Goal: Task Accomplishment & Management: Complete application form

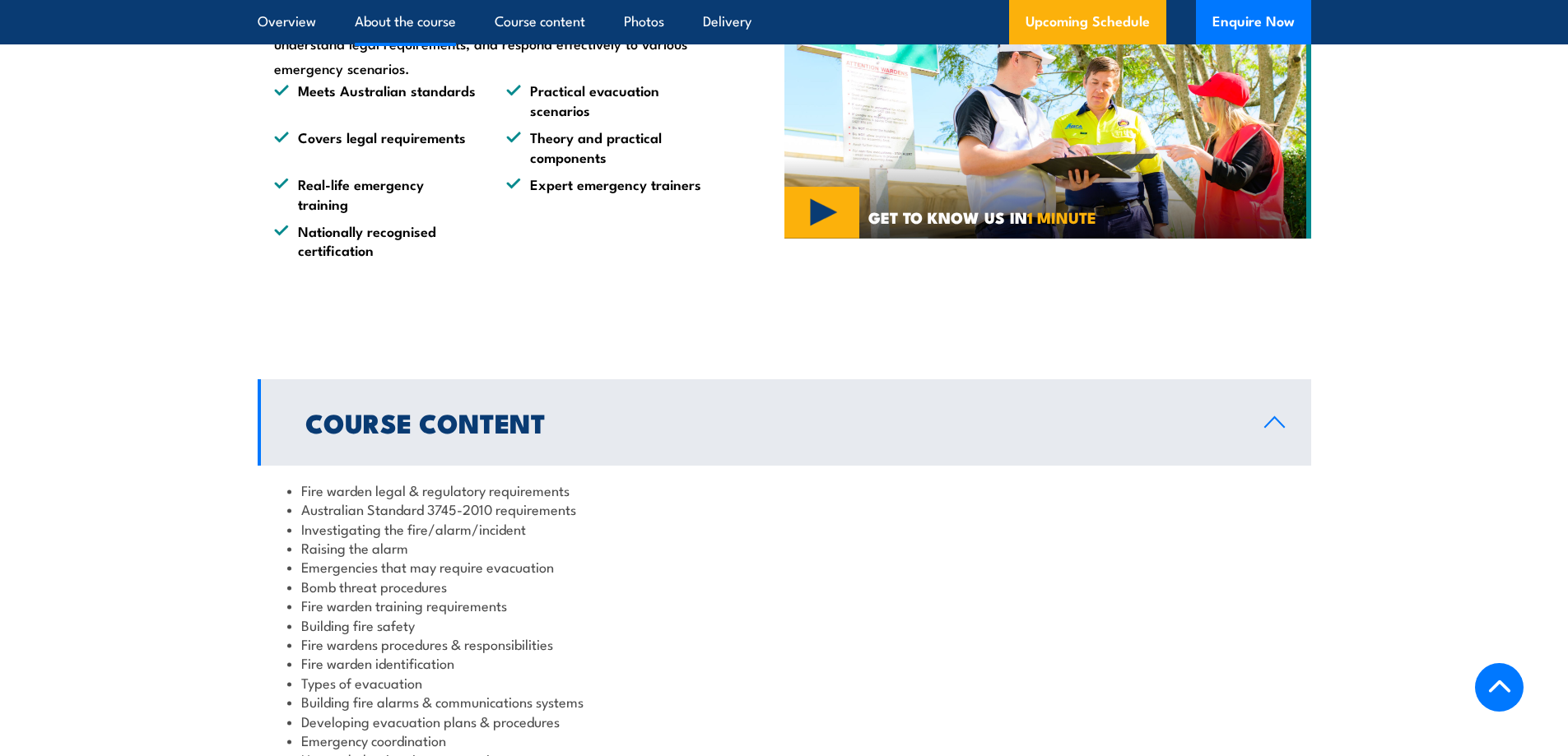
scroll to position [1481, 0]
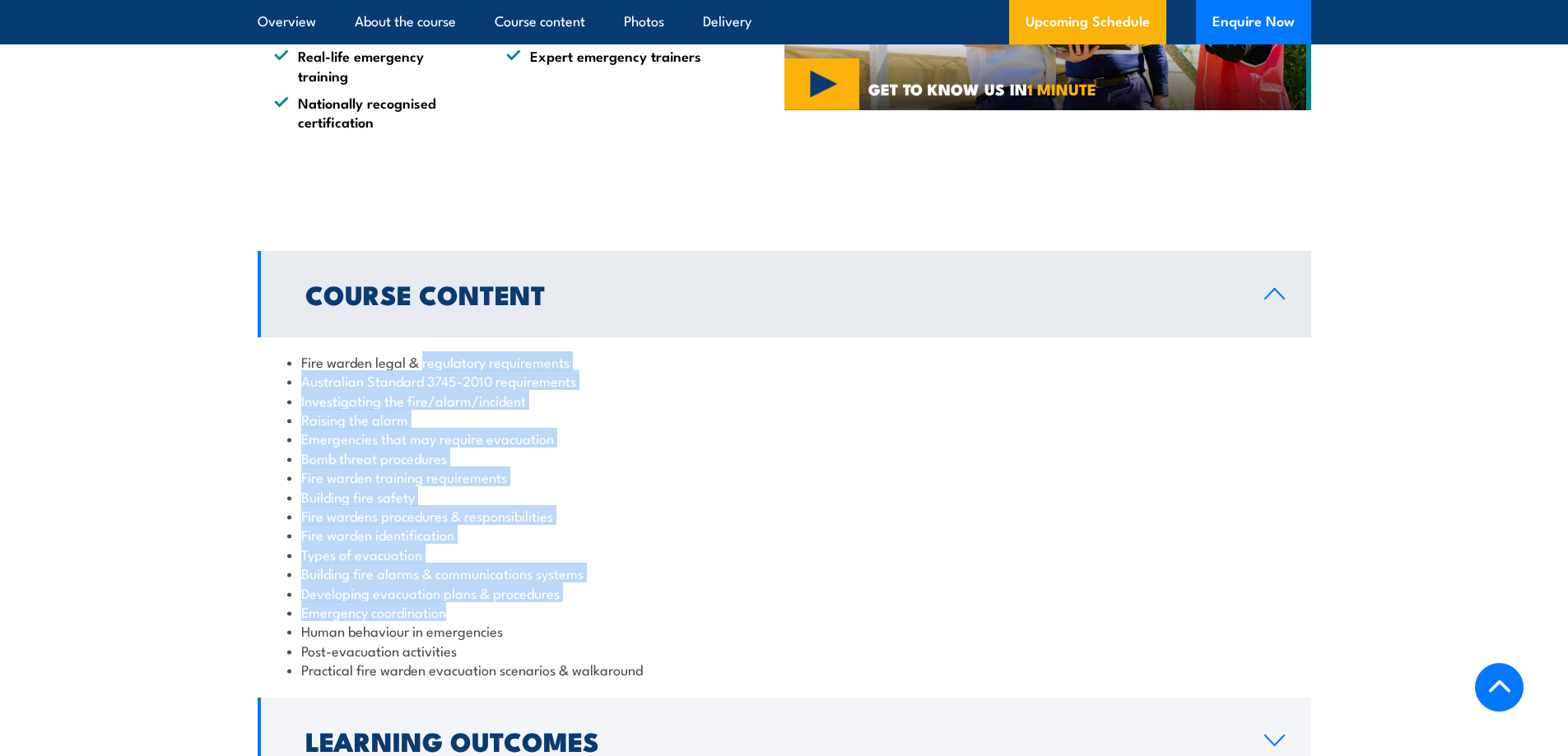
drag, startPoint x: 424, startPoint y: 369, endPoint x: 562, endPoint y: 610, distance: 277.7
click at [562, 610] on ul "Fire warden legal & regulatory requirements Australian Standard 3745-2010 requi…" at bounding box center [784, 515] width 994 height 328
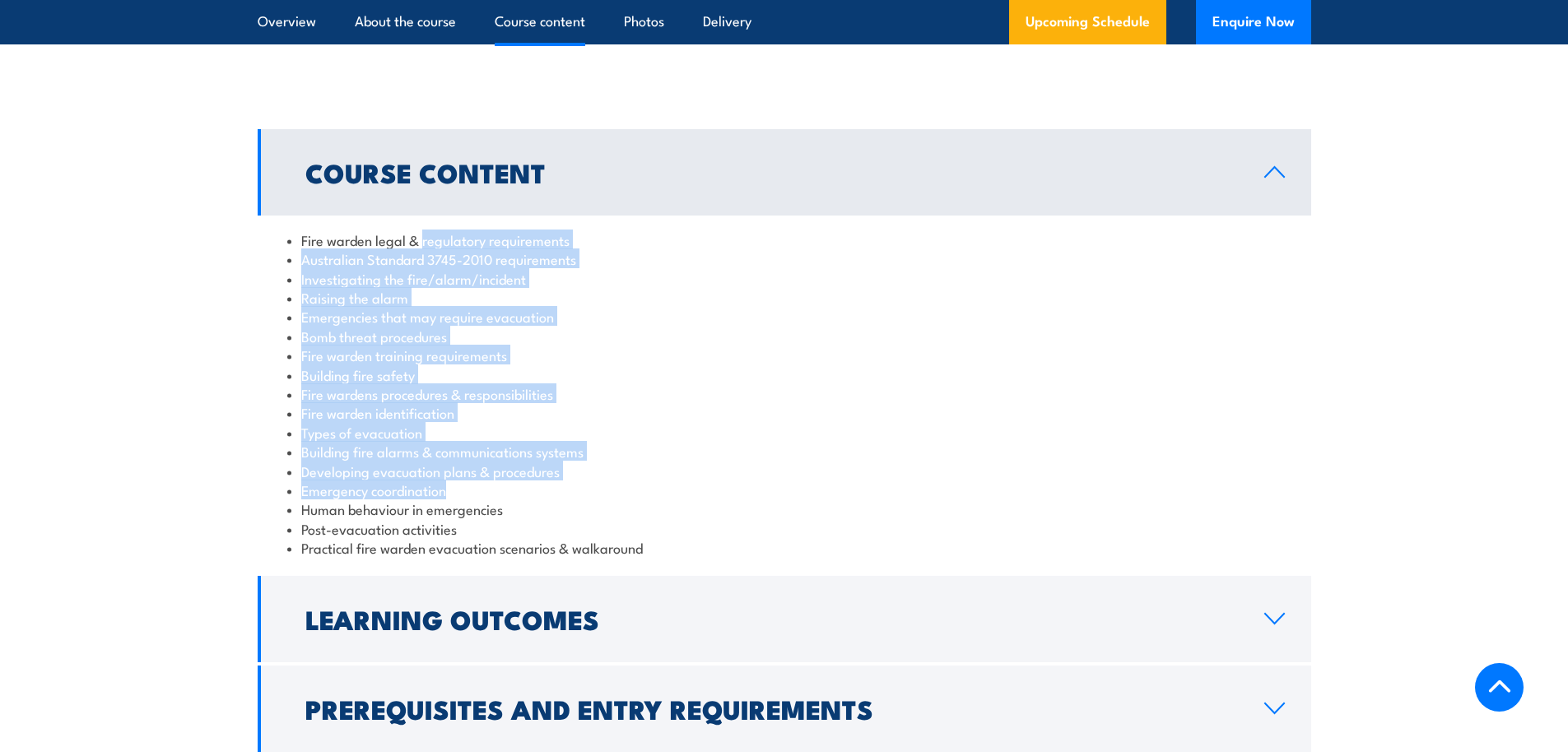
scroll to position [1728, 0]
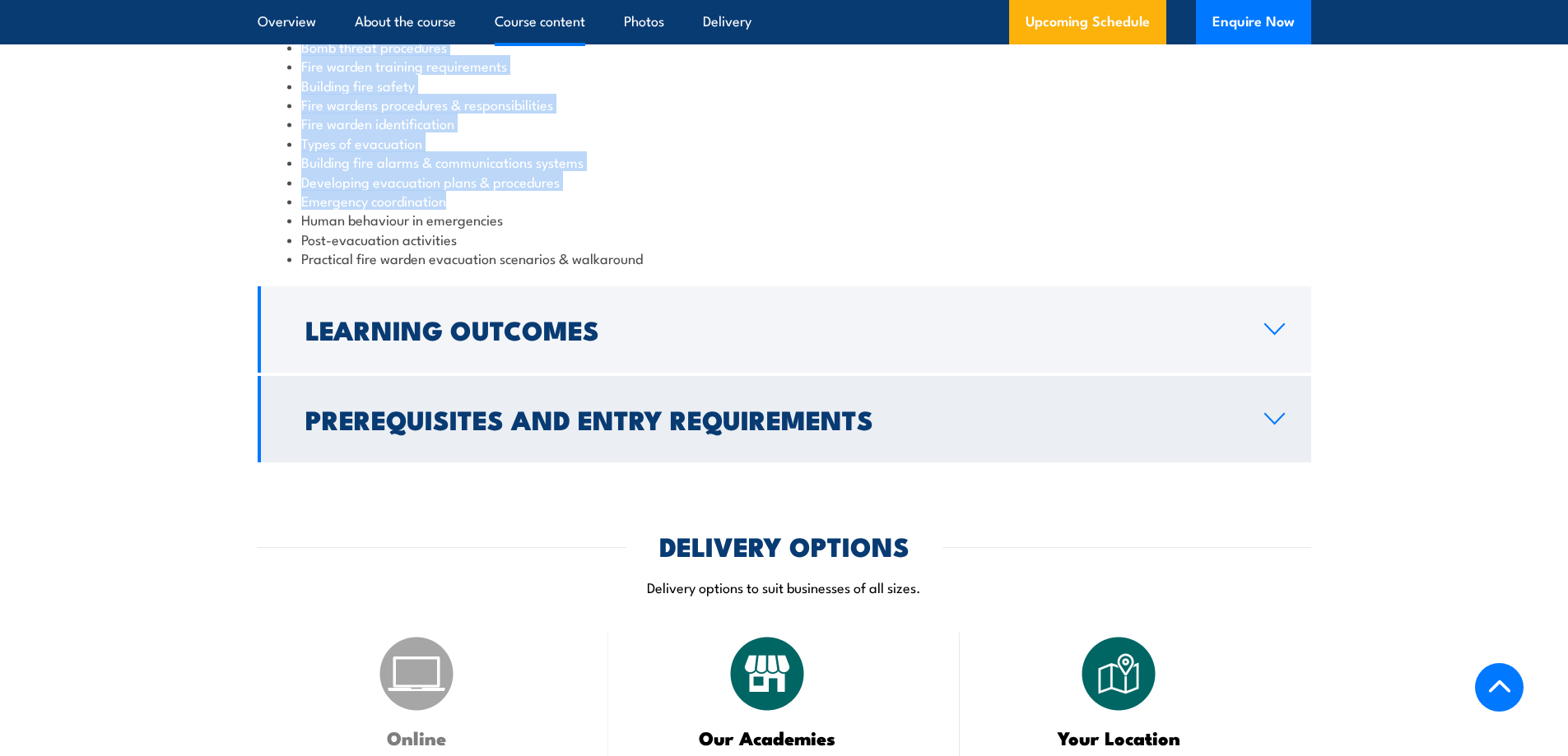
click at [770, 430] on h2 "Prerequisites and Entry Requirements" at bounding box center [771, 418] width 933 height 23
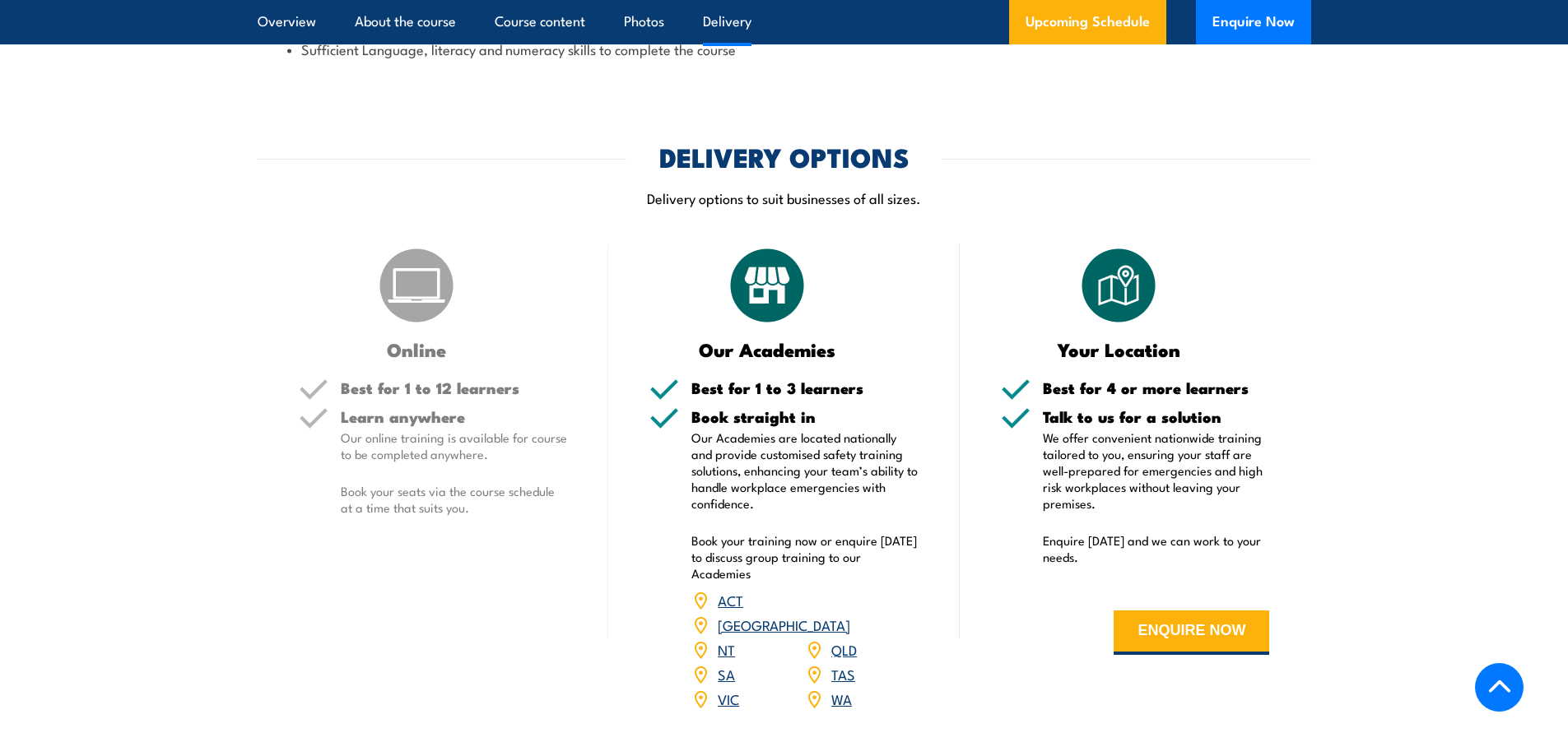
scroll to position [2100, 0]
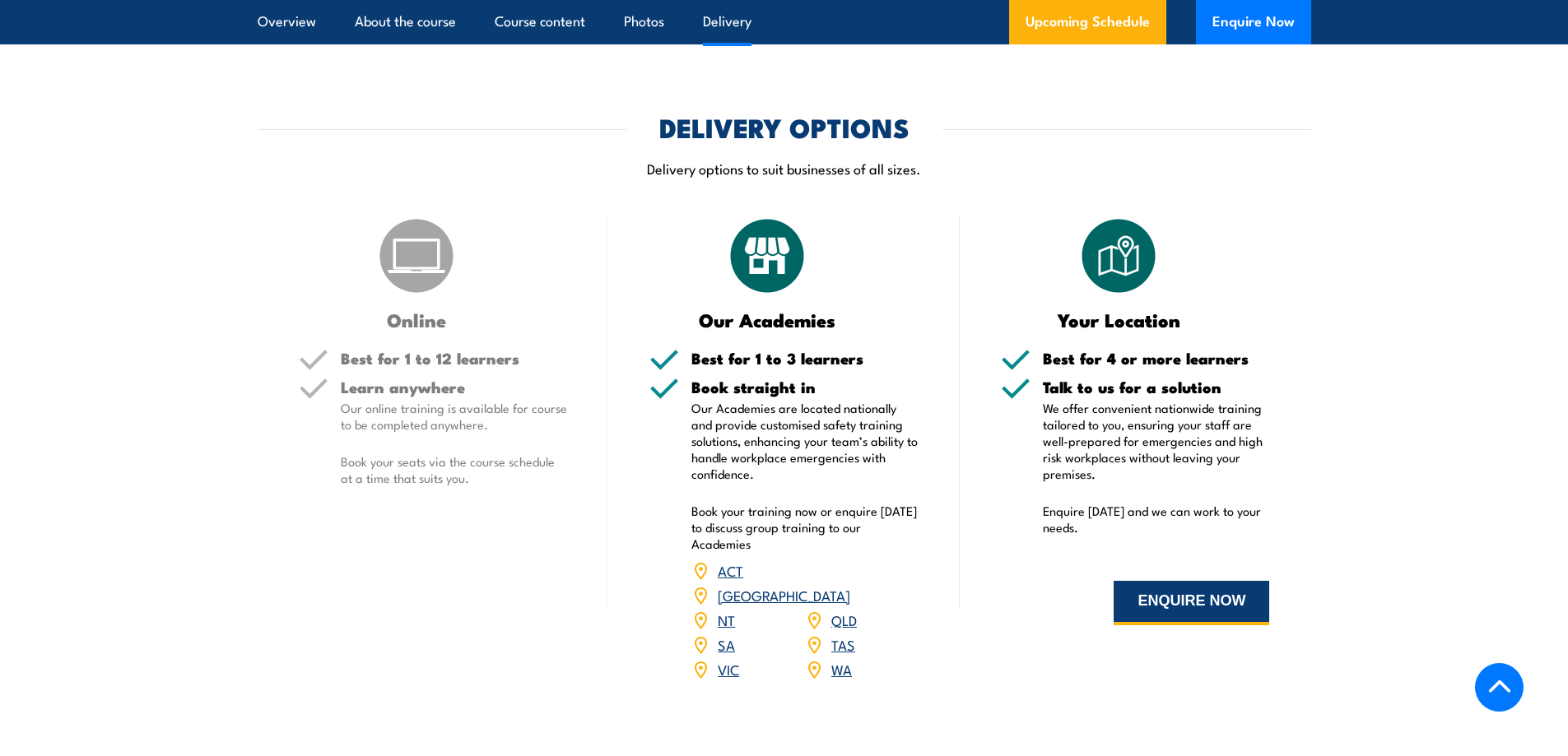
click at [1209, 606] on button "ENQUIRE NOW" at bounding box center [1190, 602] width 156 height 44
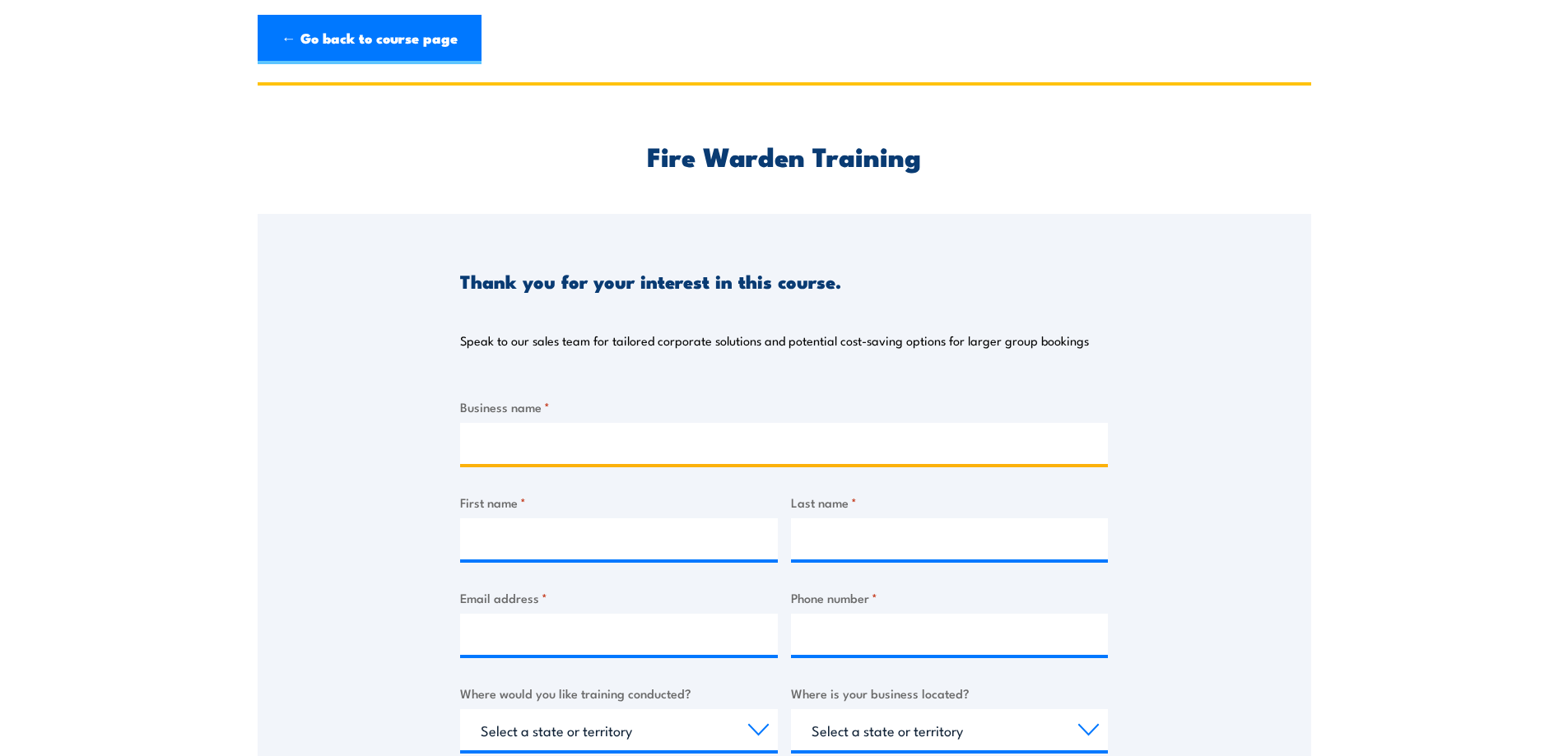
click at [762, 445] on input "Business name *" at bounding box center [784, 444] width 648 height 42
type input "Portwest Pacific Pty Ltd"
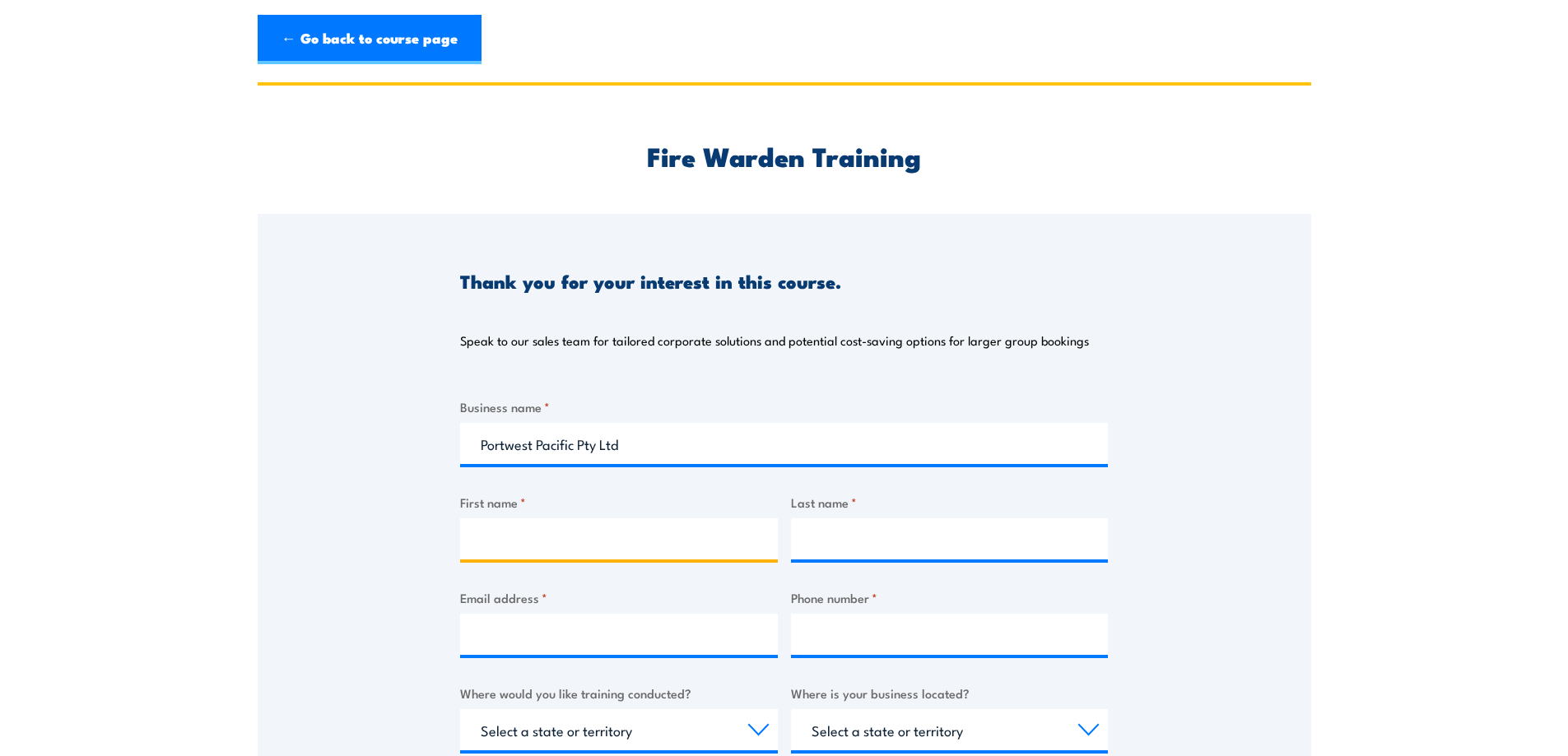
type input "Clodagh"
type input "Gilmore"
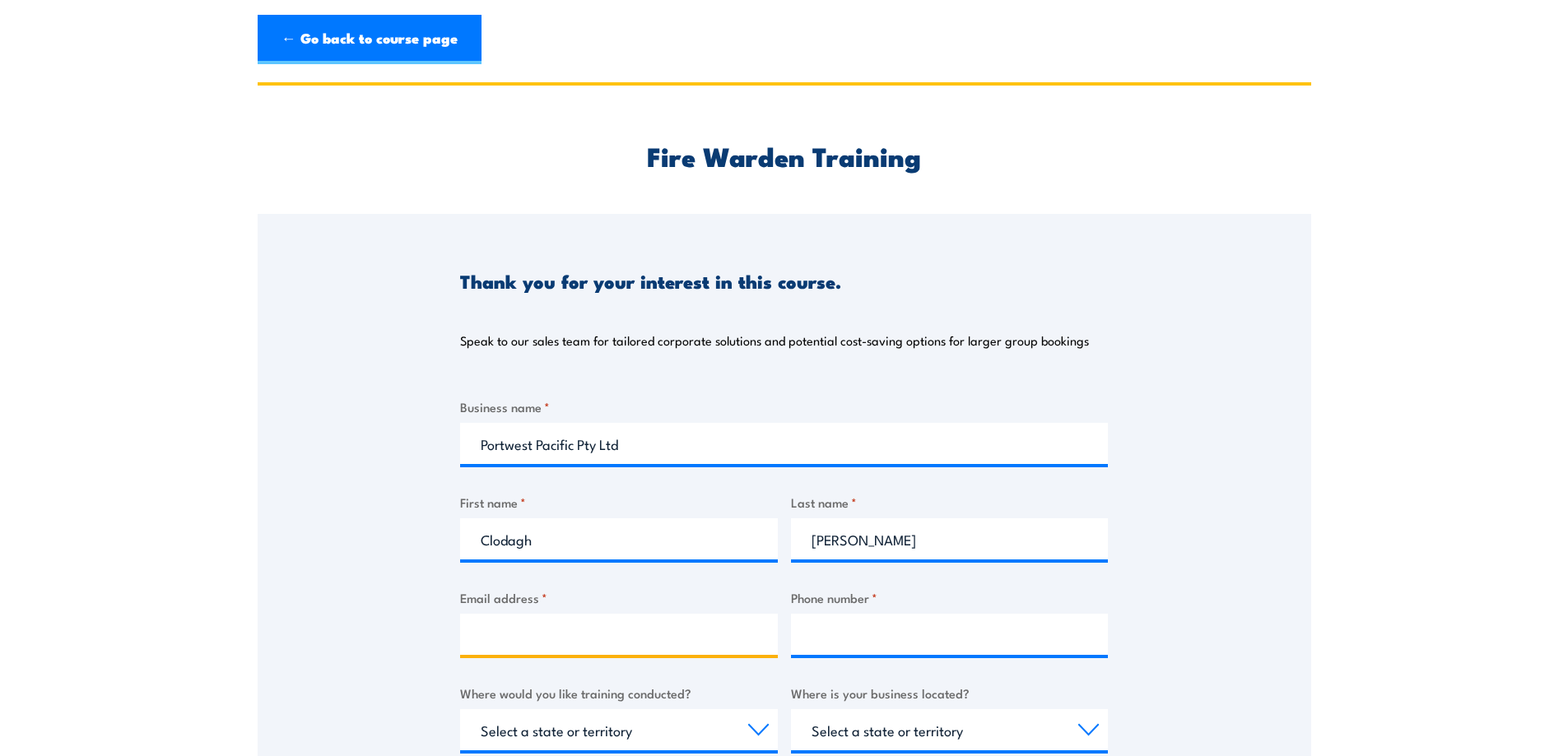
type input "clodagh@portwest.com.au"
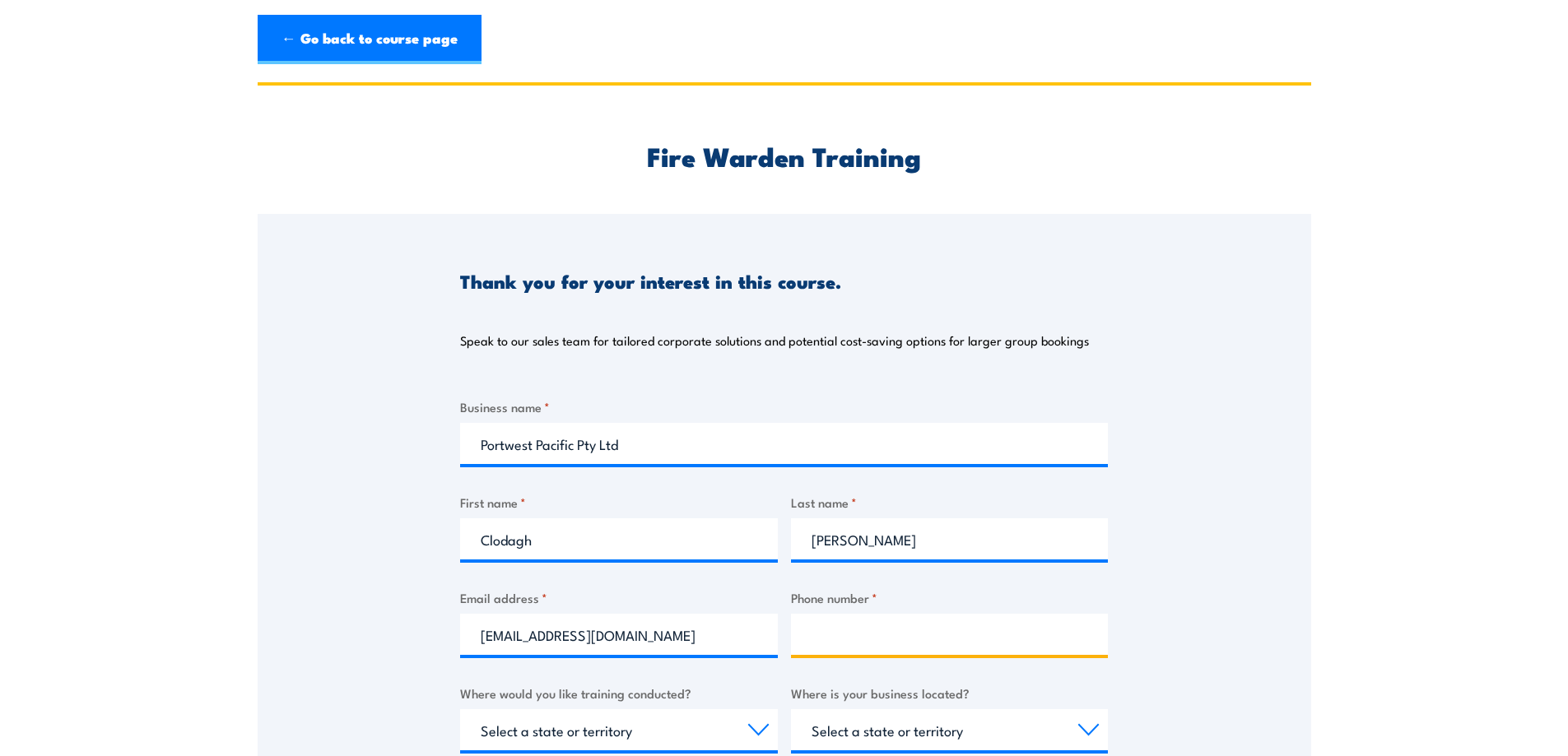
type input "0416644767"
select select "VIC"
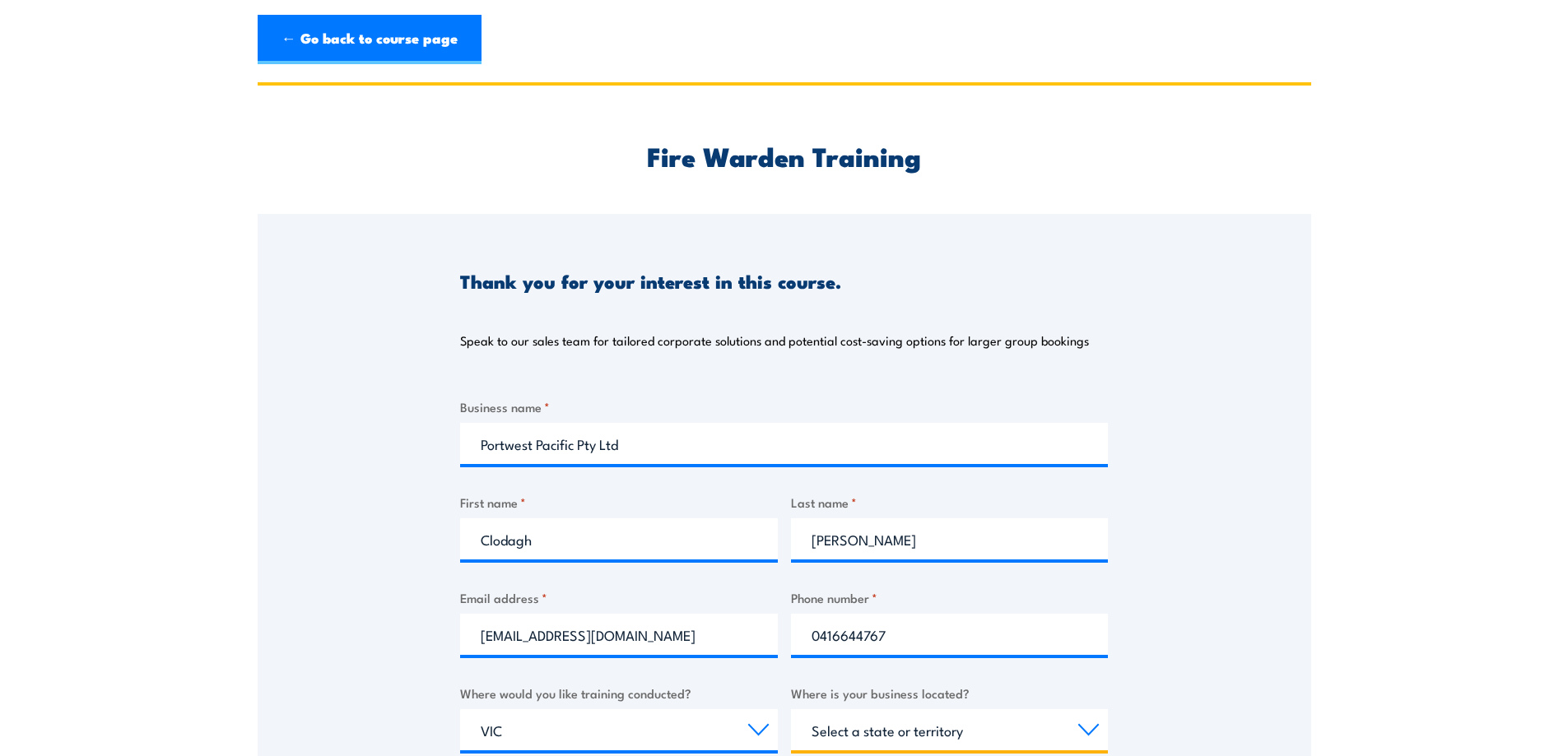
select select "VIC"
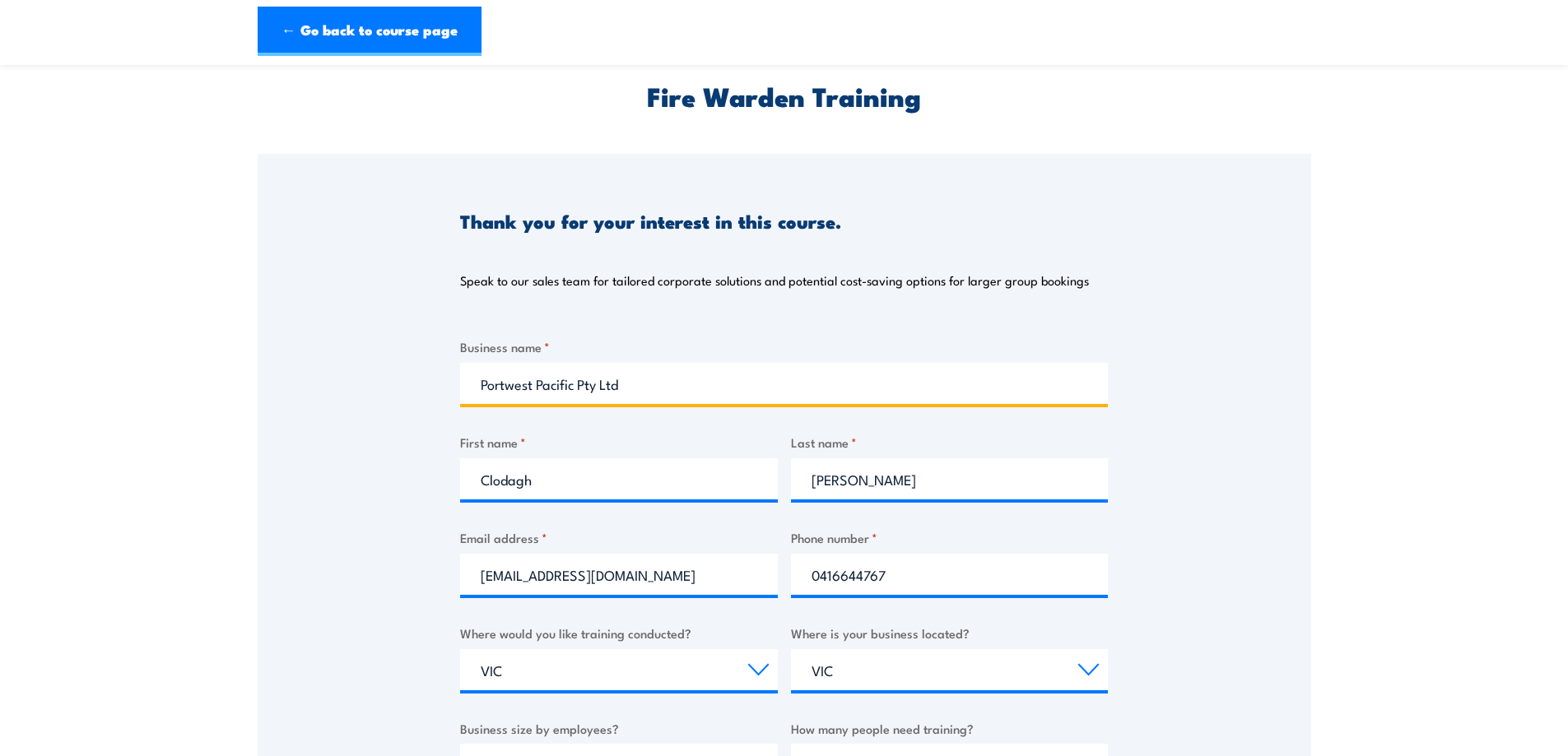
scroll to position [247, 0]
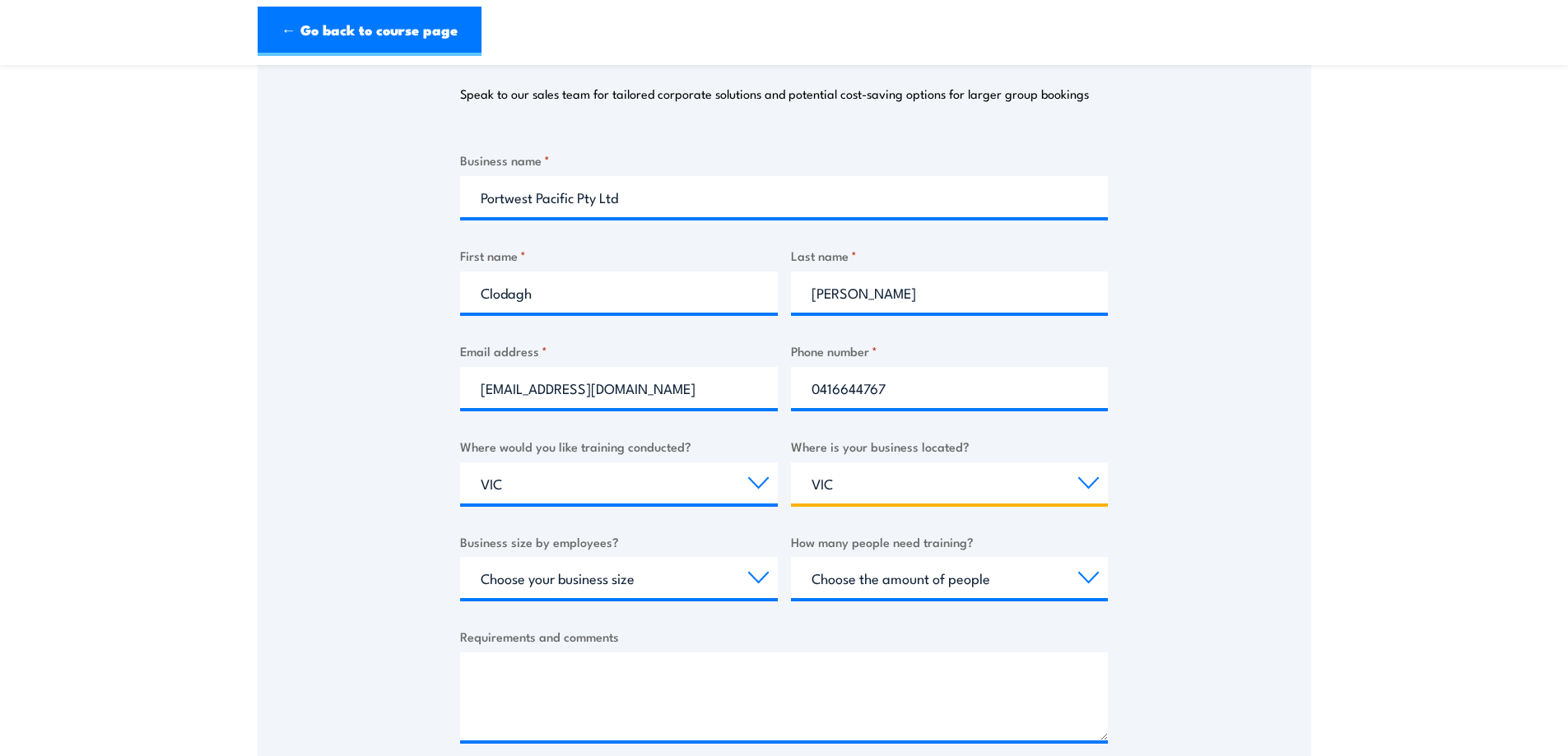
click at [882, 483] on select "Select a state or territory QLD NSW VIC SA ACT WA TAS NT" at bounding box center [950, 483] width 317 height 42
click at [791, 462] on select "Select a state or territory QLD NSW VIC SA ACT WA TAS NT" at bounding box center [950, 483] width 317 height 42
click at [623, 580] on select "Choose your business size 1 to 19 20 to 199 200+" at bounding box center [618, 578] width 317 height 42
select select "20 to 199"
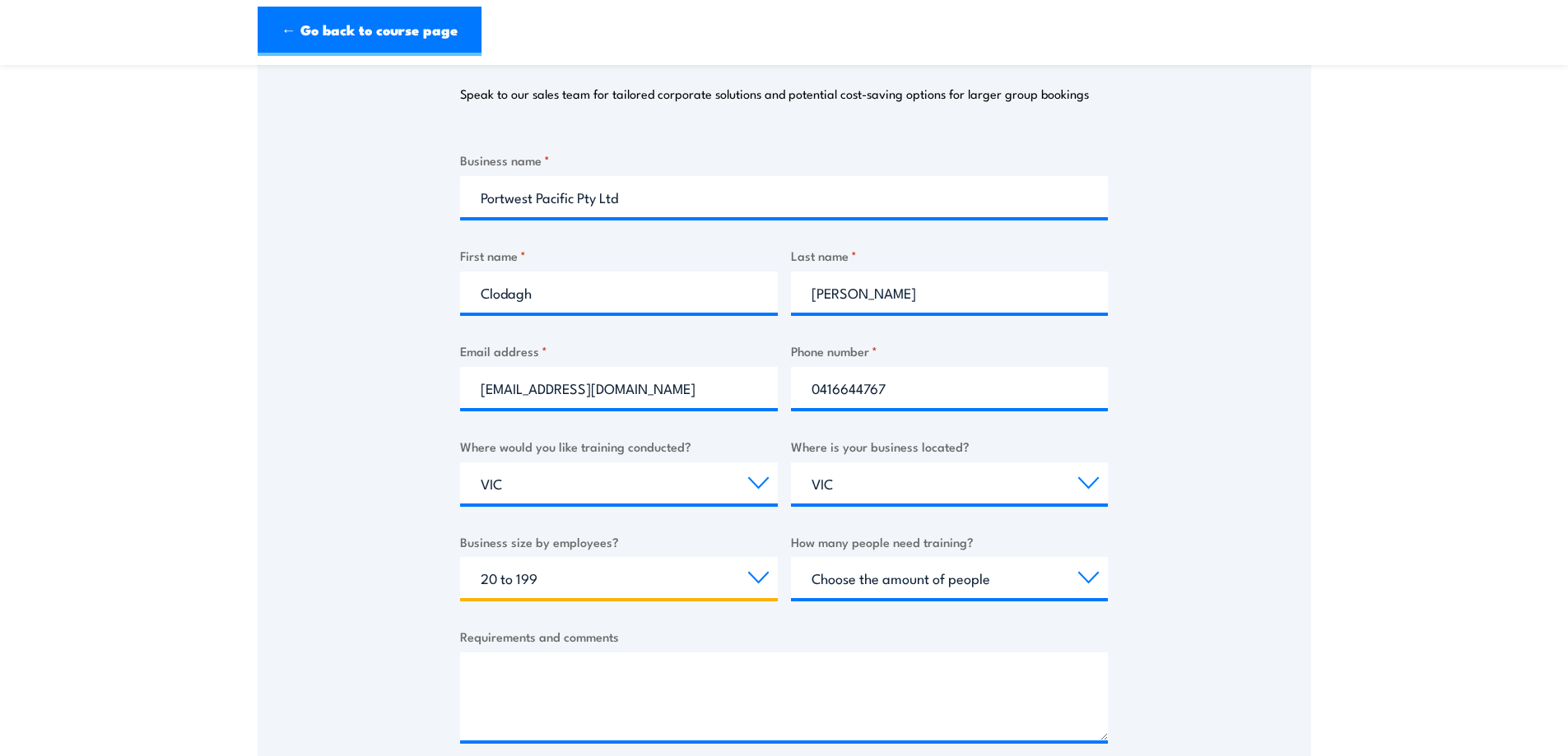
click at [460, 557] on select "Choose your business size 1 to 19 20 to 199 200+" at bounding box center [618, 578] width 317 height 42
click at [896, 575] on select "Choose the amount of people 1 to 4 5 to 19 20+" at bounding box center [950, 578] width 317 height 42
select select "5 to 19"
click at [791, 557] on select "Choose the amount of people 1 to 4 5 to 19 20+" at bounding box center [950, 578] width 317 height 42
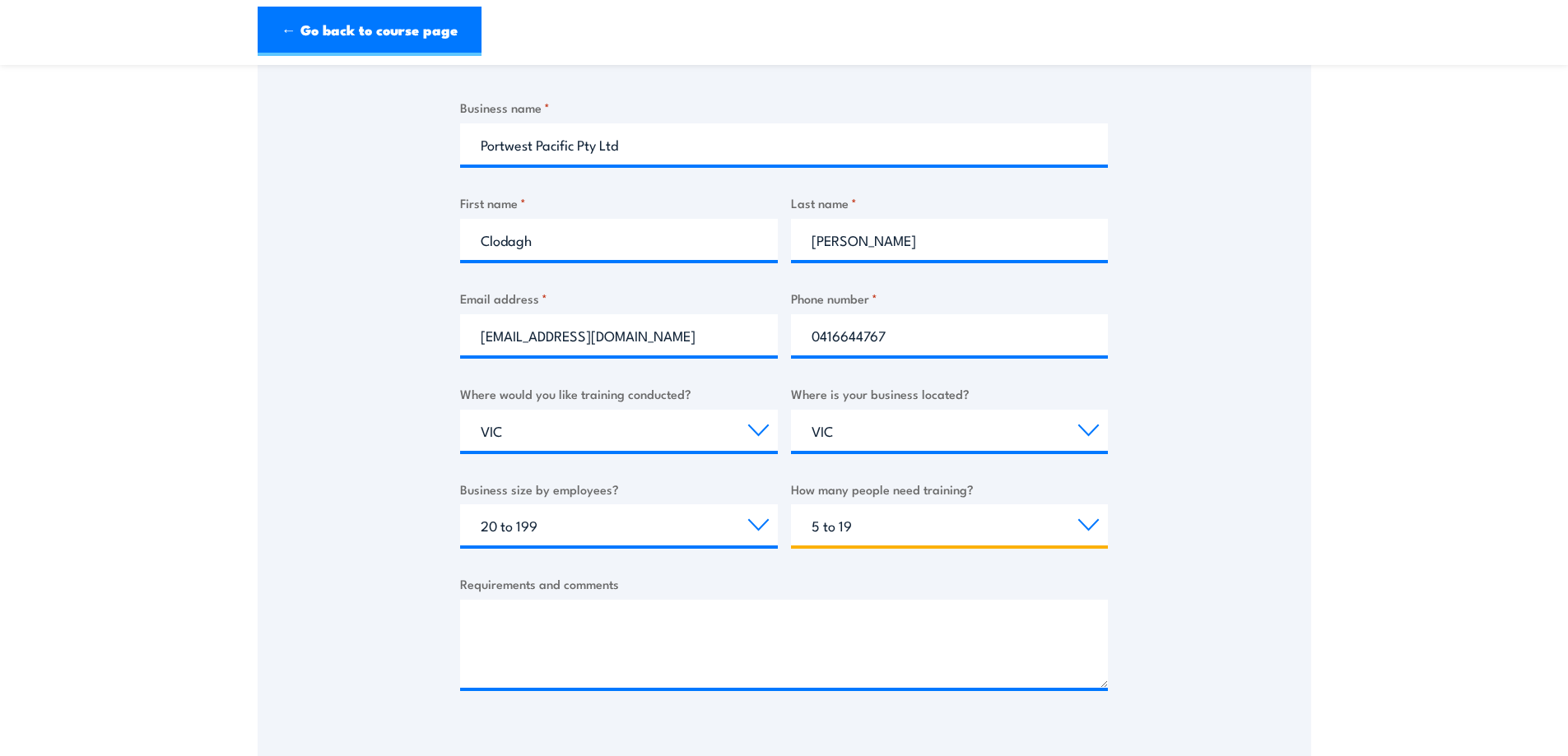
scroll to position [412, 0]
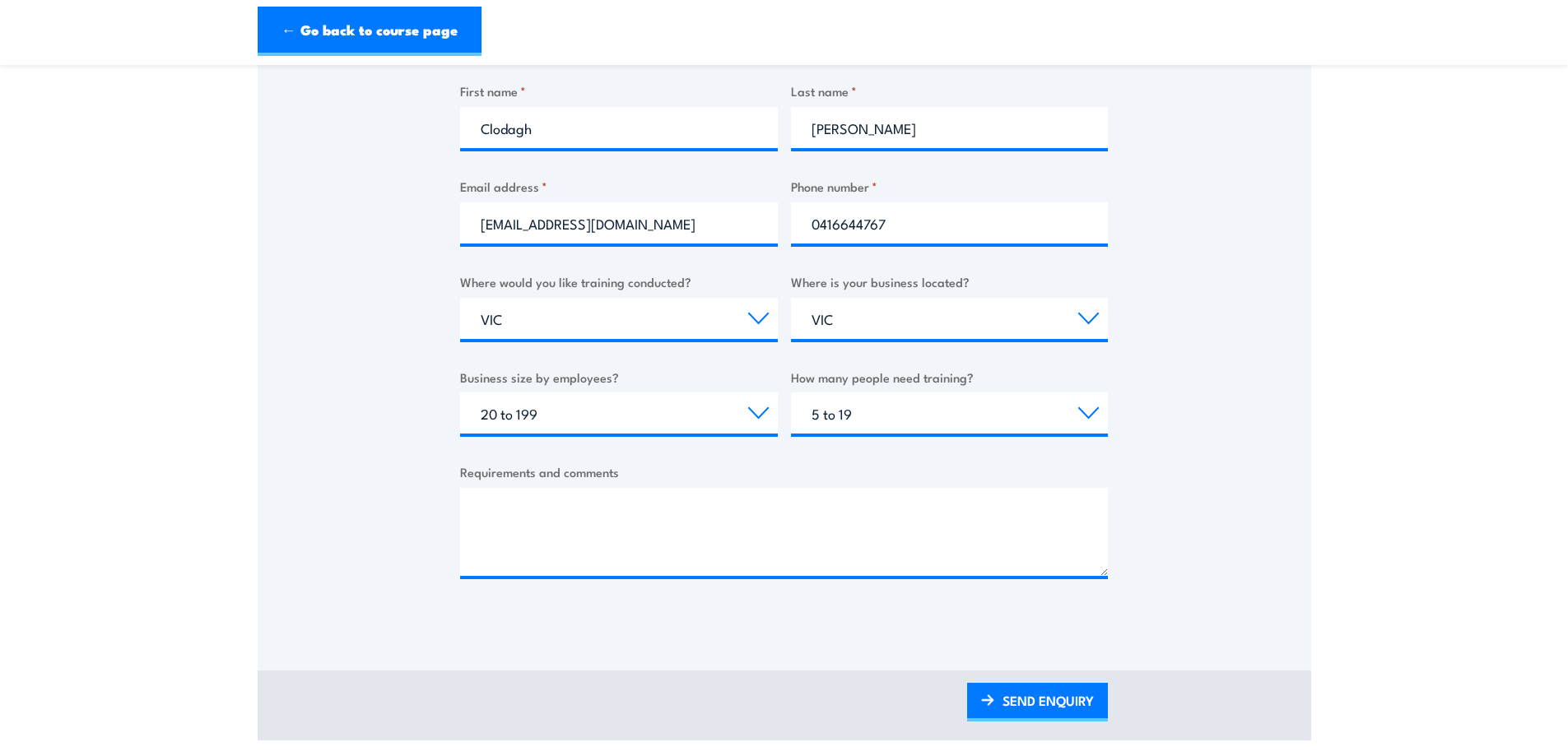
click at [657, 636] on div "Thank you for your interest in this course. Speak to our sales team for tailore…" at bounding box center [784, 237] width 1054 height 868
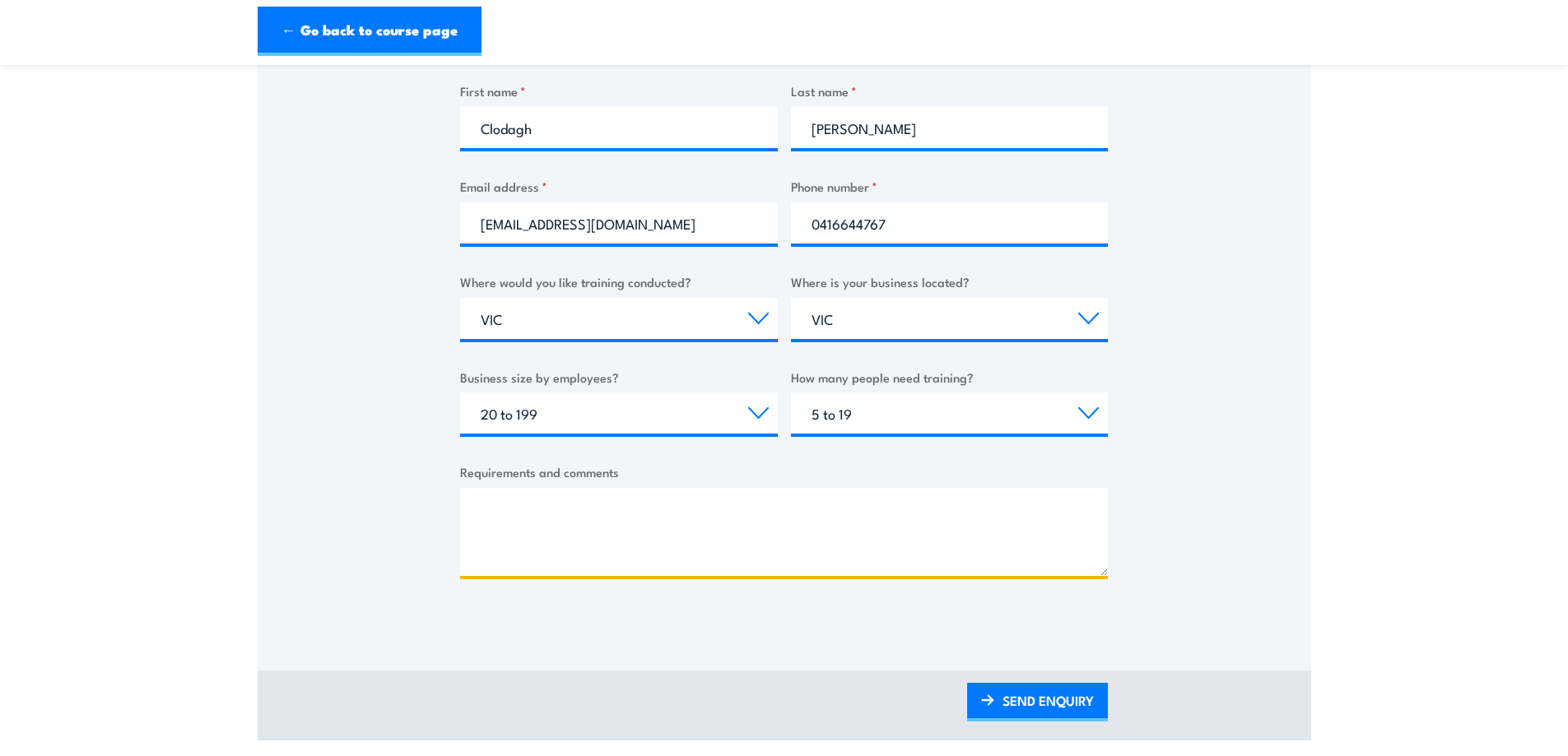
drag, startPoint x: 613, startPoint y: 516, endPoint x: 707, endPoint y: 488, distance: 98.1
click at [613, 515] on textarea "Requirements and comments" at bounding box center [784, 531] width 648 height 88
type textarea "P"
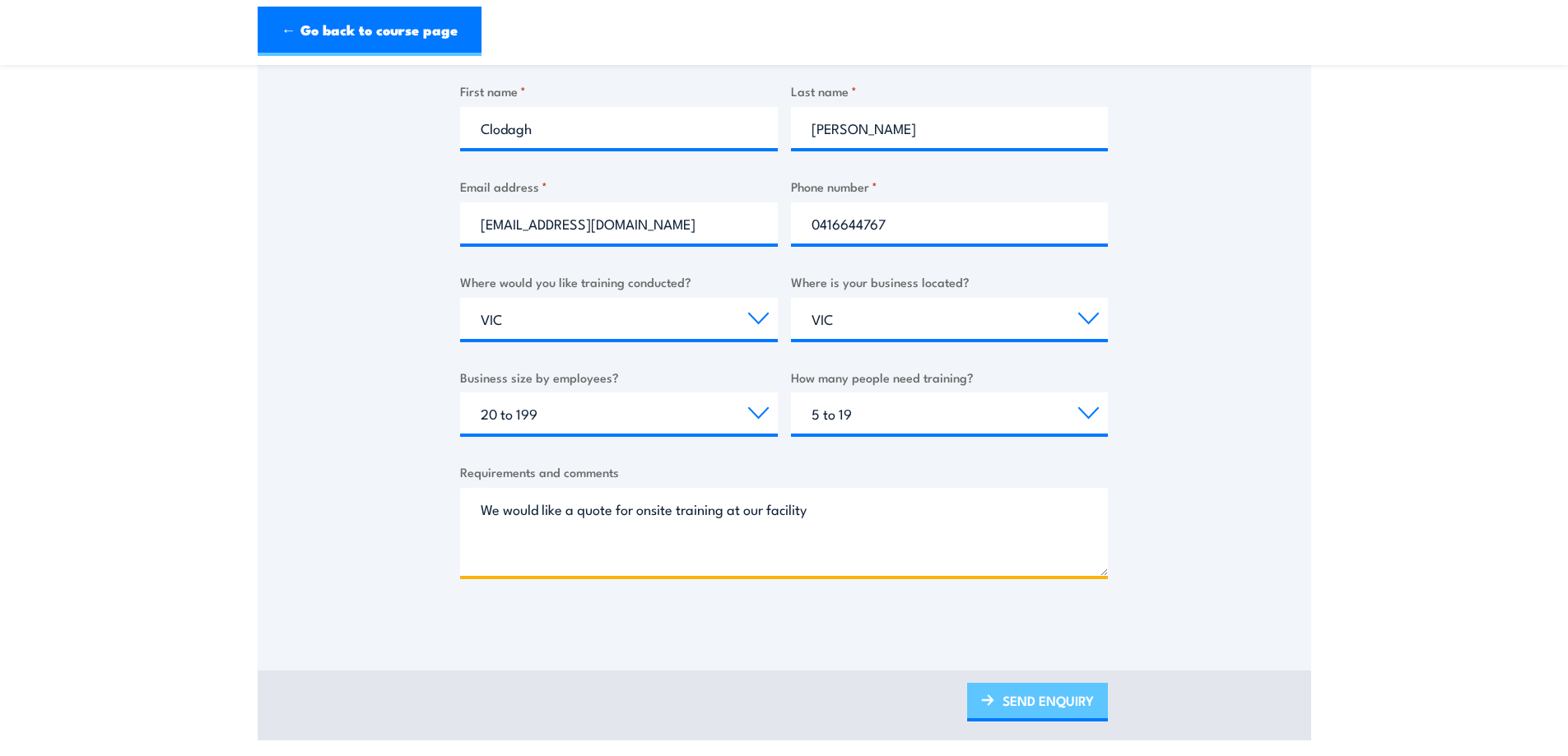
type textarea "We would like a quote for onsite training at our facility"
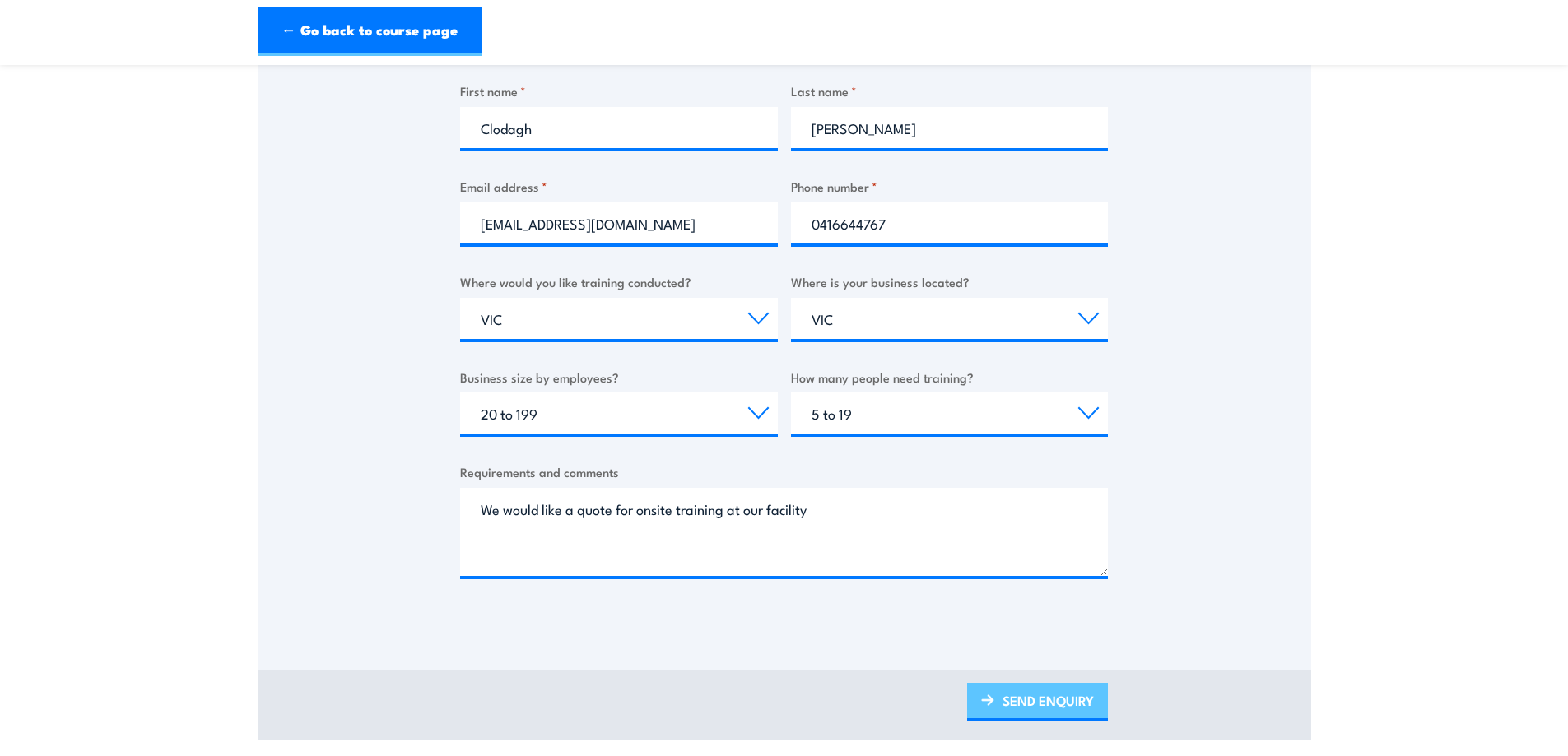
click at [1024, 702] on link "SEND ENQUIRY" at bounding box center [1037, 702] width 141 height 39
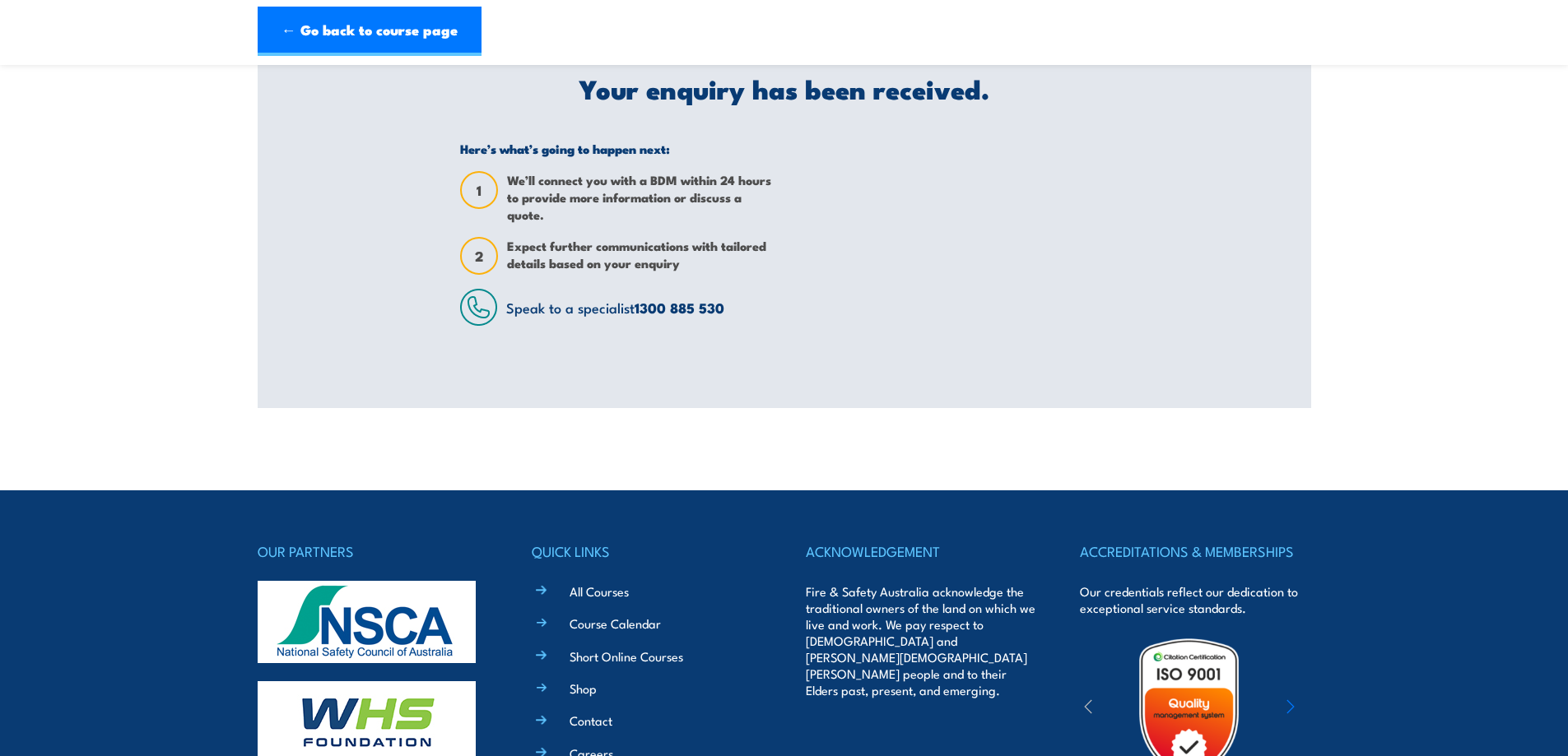
scroll to position [0, 0]
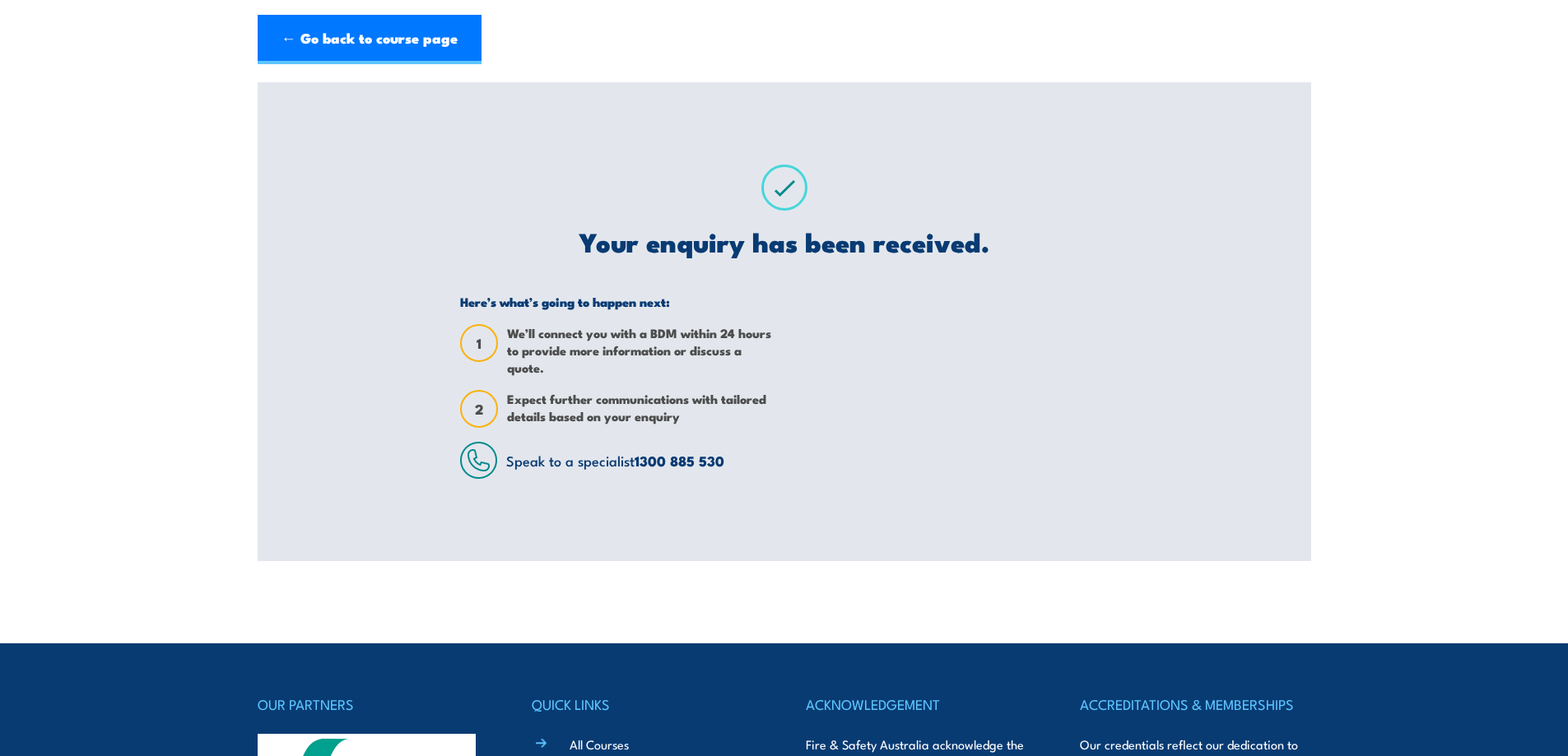
click at [400, 70] on header "← Go back to course page" at bounding box center [784, 40] width 1568 height 80
click at [371, 29] on link "← Go back to course page" at bounding box center [369, 40] width 224 height 49
